Goal: Information Seeking & Learning: Learn about a topic

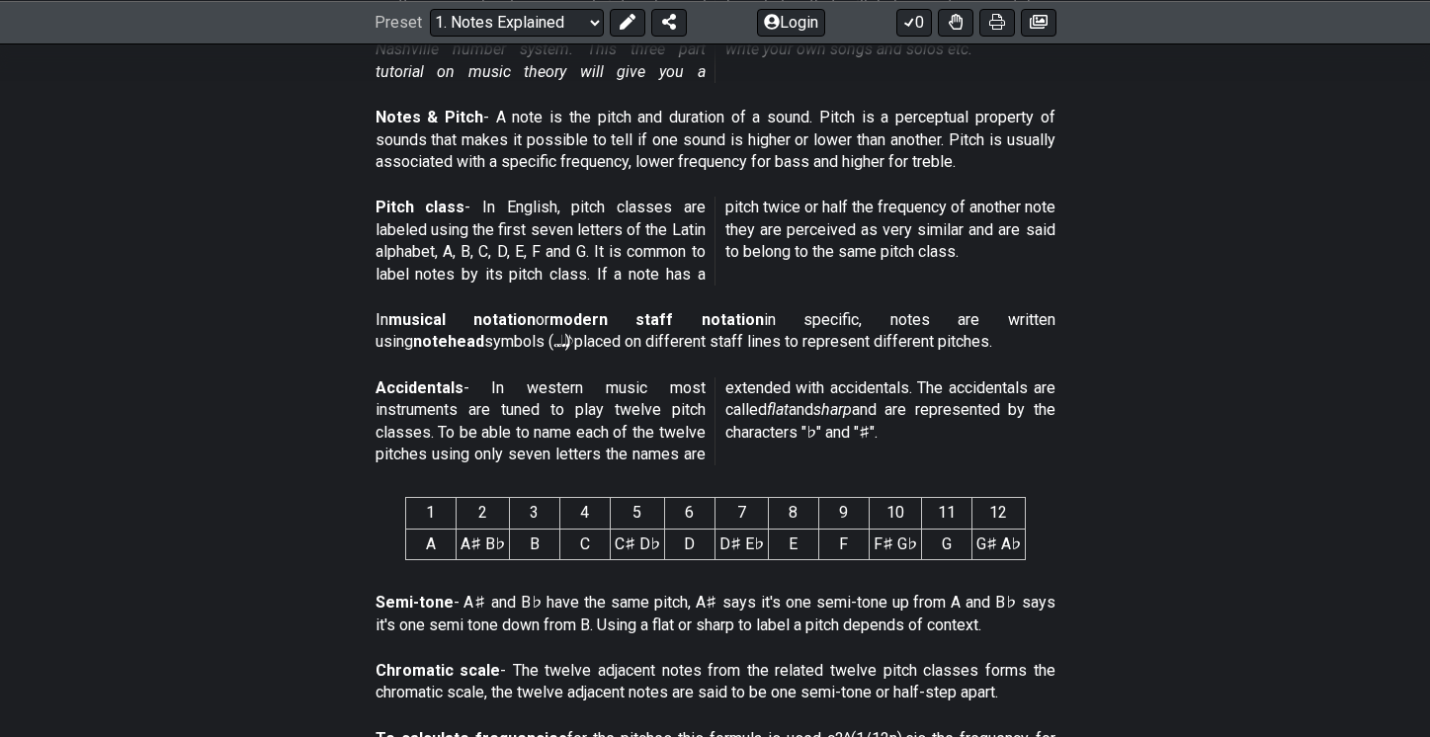
scroll to position [596, 0]
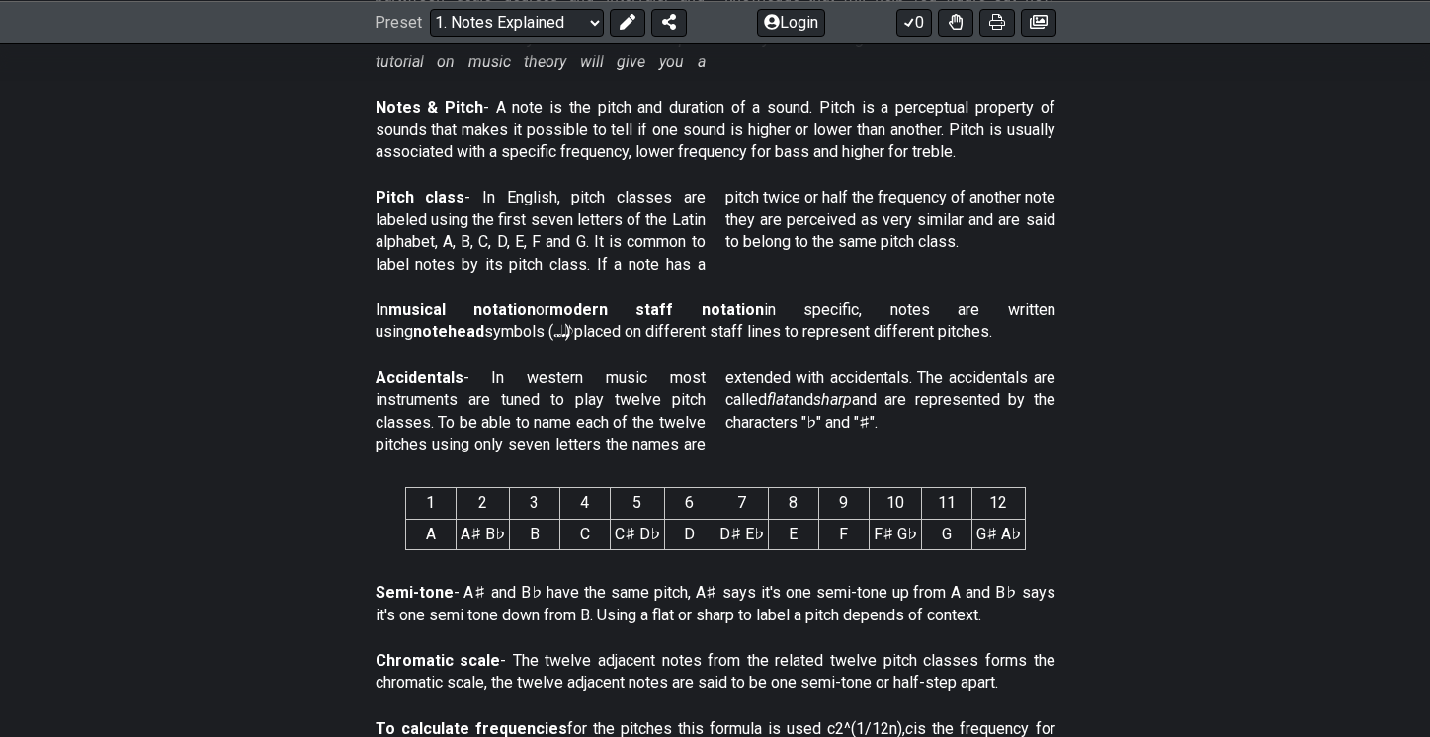
click at [735, 139] on p "Notes & Pitch - A note is the pitch and duration of a sound. Pitch is a percept…" at bounding box center [716, 130] width 680 height 66
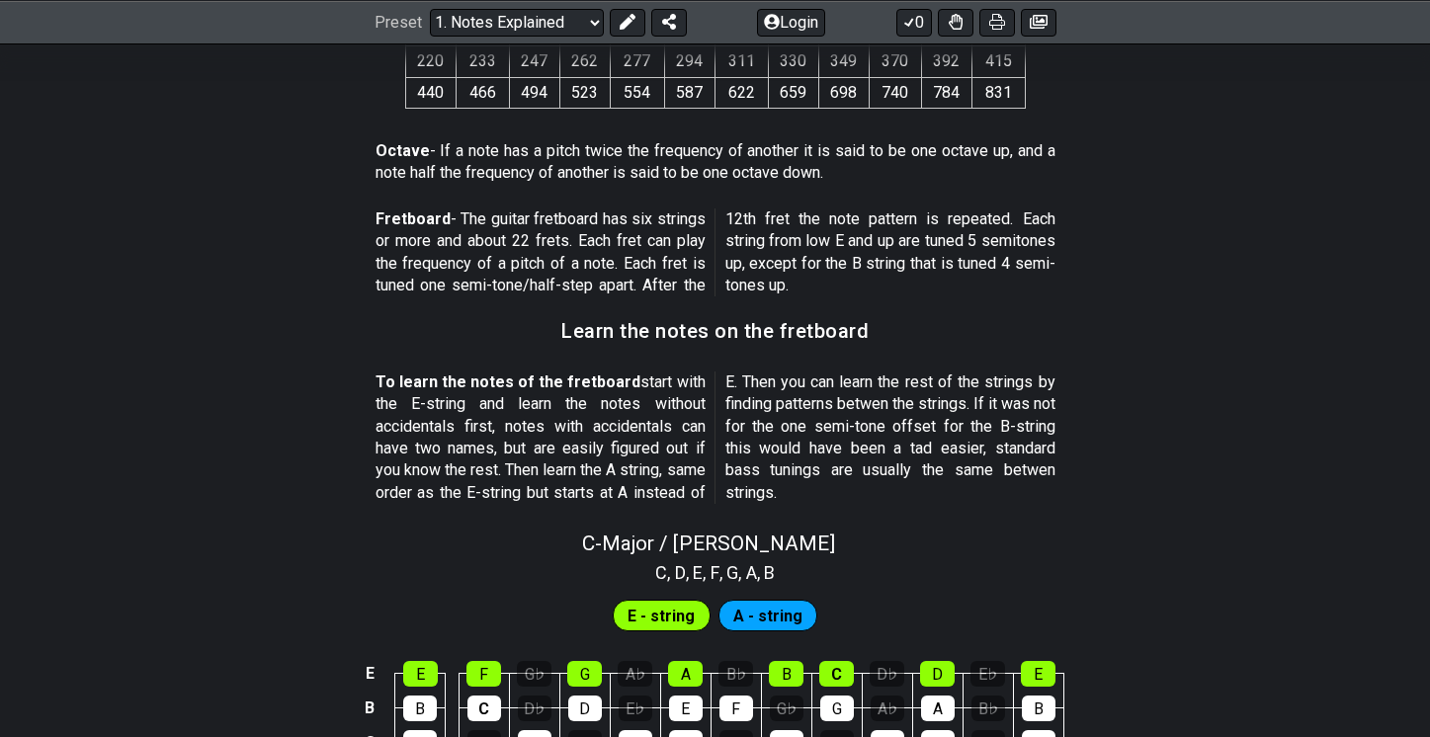
scroll to position [1583, 0]
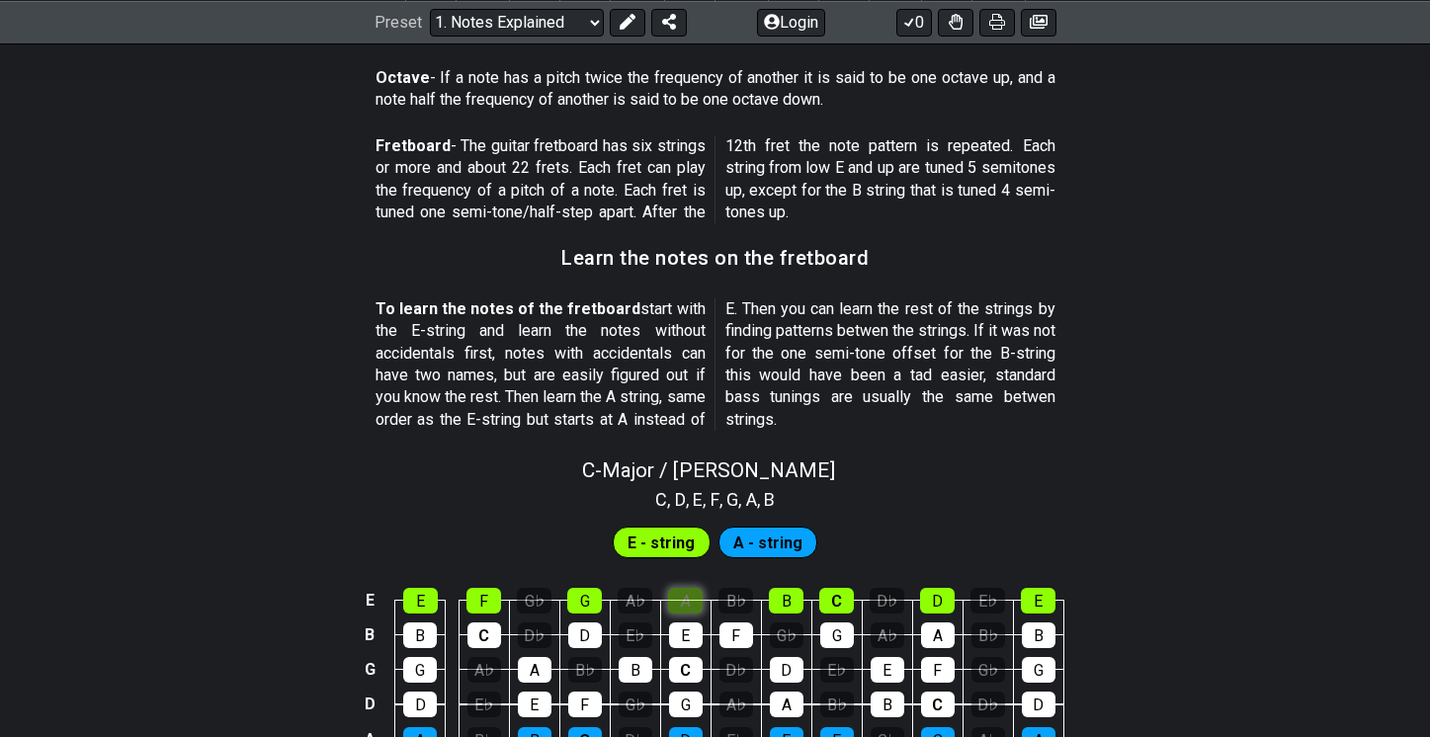
click at [681, 592] on div "A" at bounding box center [685, 601] width 35 height 26
click at [396, 589] on td "E" at bounding box center [420, 583] width 50 height 35
click at [417, 600] on div "E" at bounding box center [420, 601] width 35 height 26
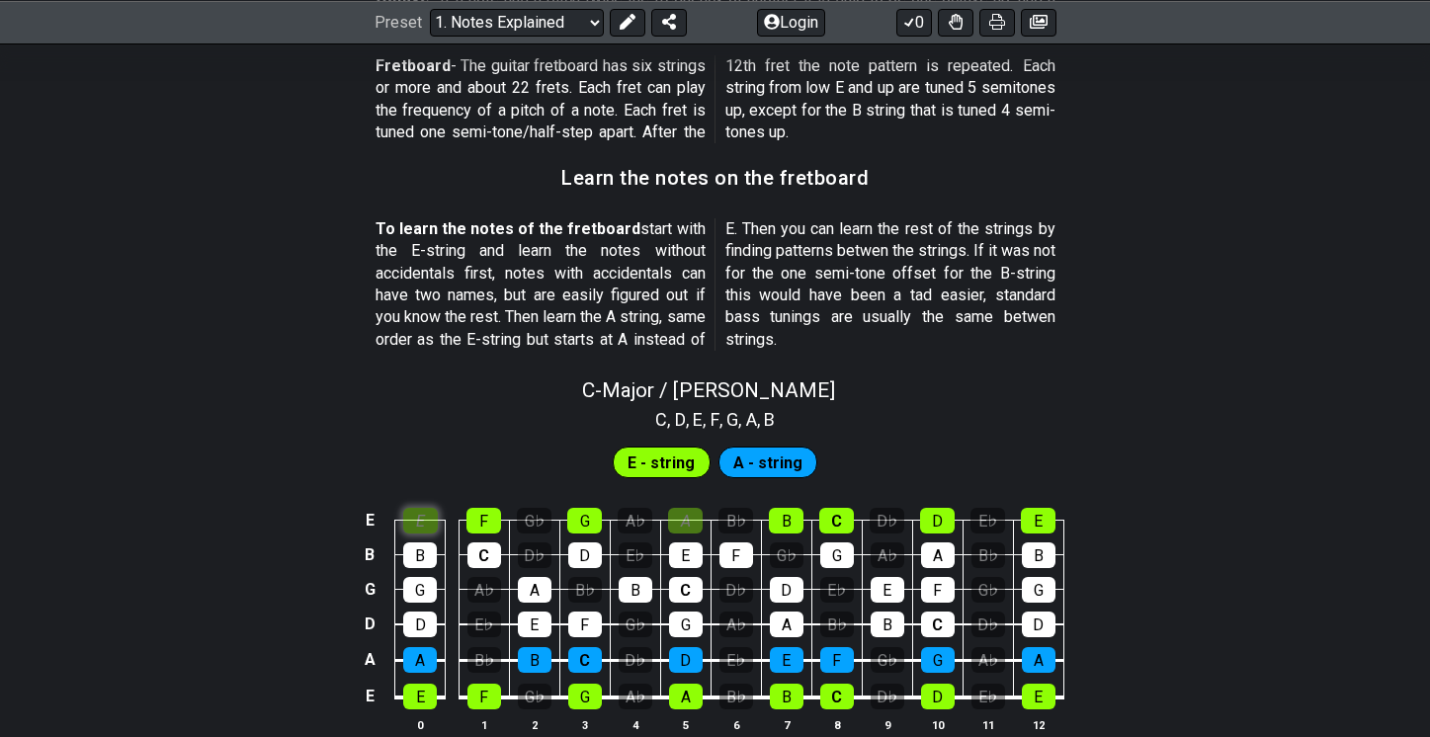
scroll to position [1667, 0]
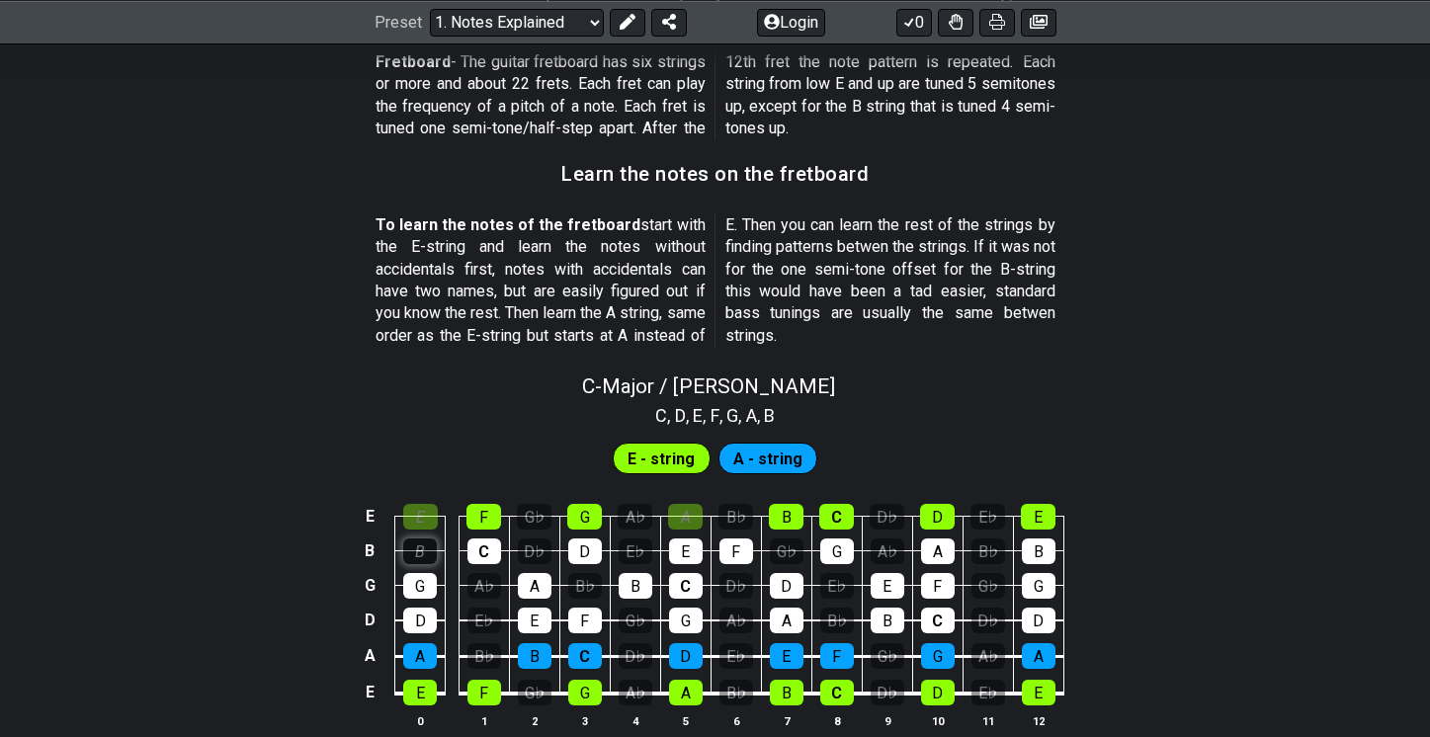
click at [416, 550] on div "B" at bounding box center [420, 552] width 34 height 26
click at [414, 595] on div "G" at bounding box center [420, 586] width 34 height 26
click at [410, 613] on div "D" at bounding box center [420, 621] width 34 height 26
click at [417, 652] on div "A" at bounding box center [420, 656] width 34 height 26
click at [418, 690] on div "E" at bounding box center [420, 693] width 34 height 26
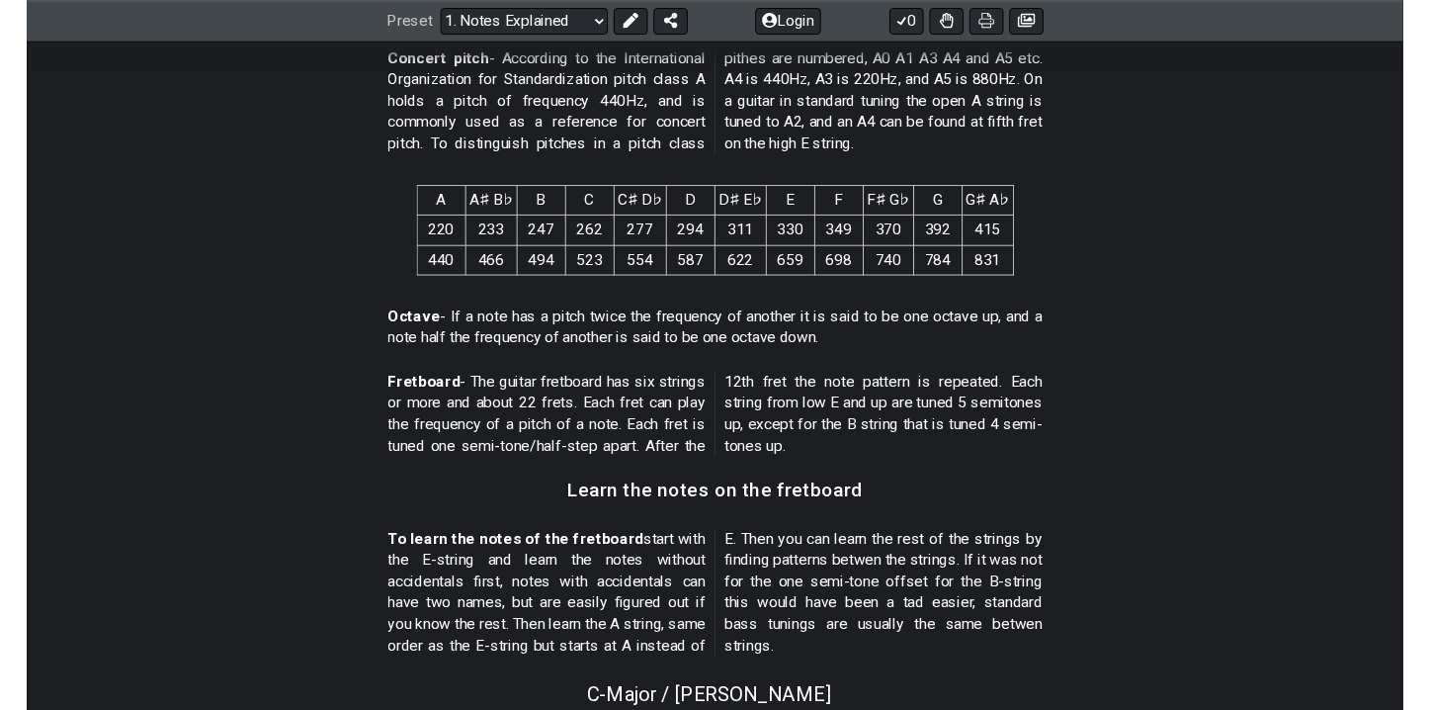
scroll to position [1334, 0]
